Goal: Task Accomplishment & Management: Use online tool/utility

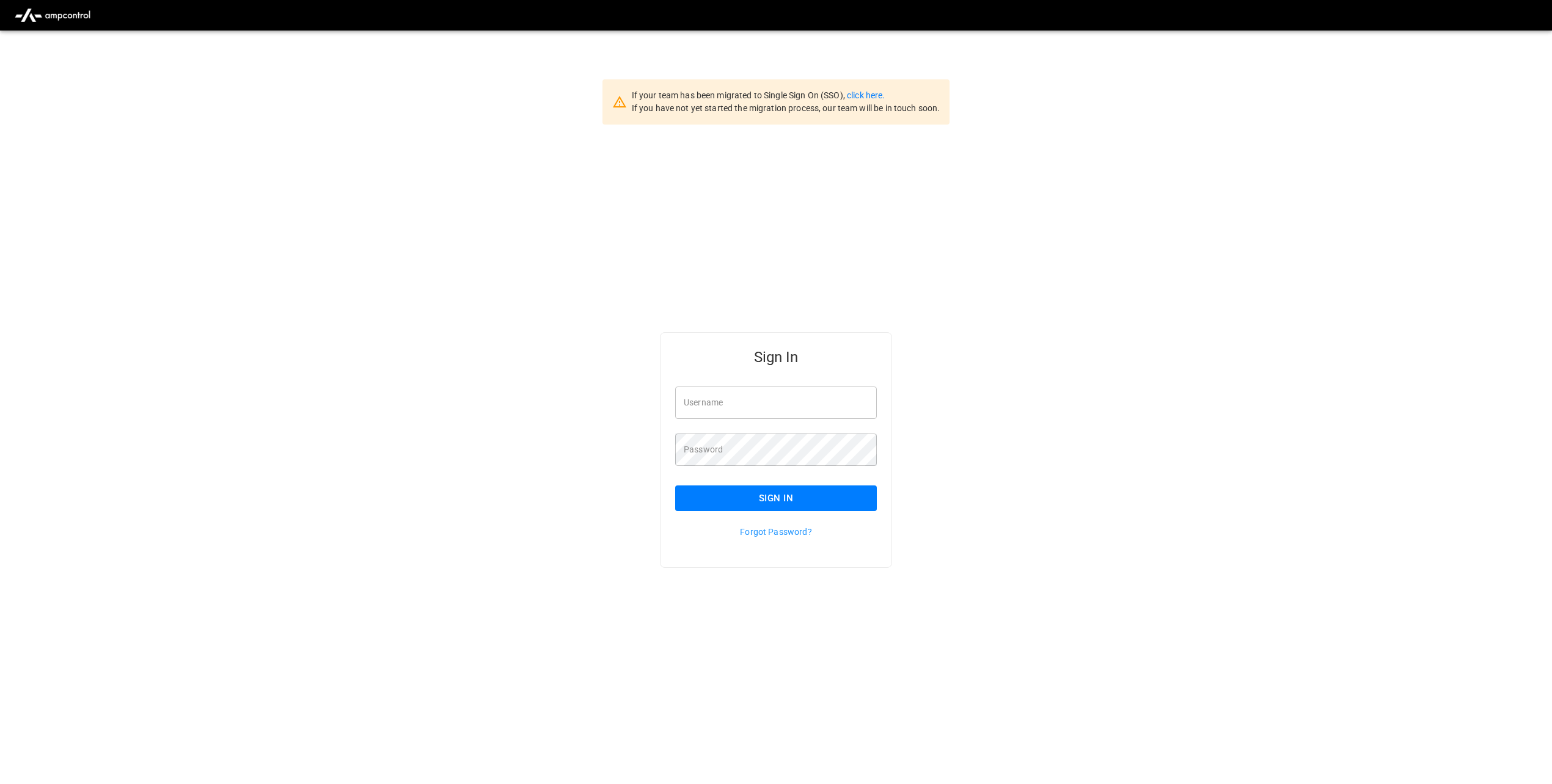
type input "**********"
click at [789, 504] on button "Sign In" at bounding box center [776, 498] width 201 height 26
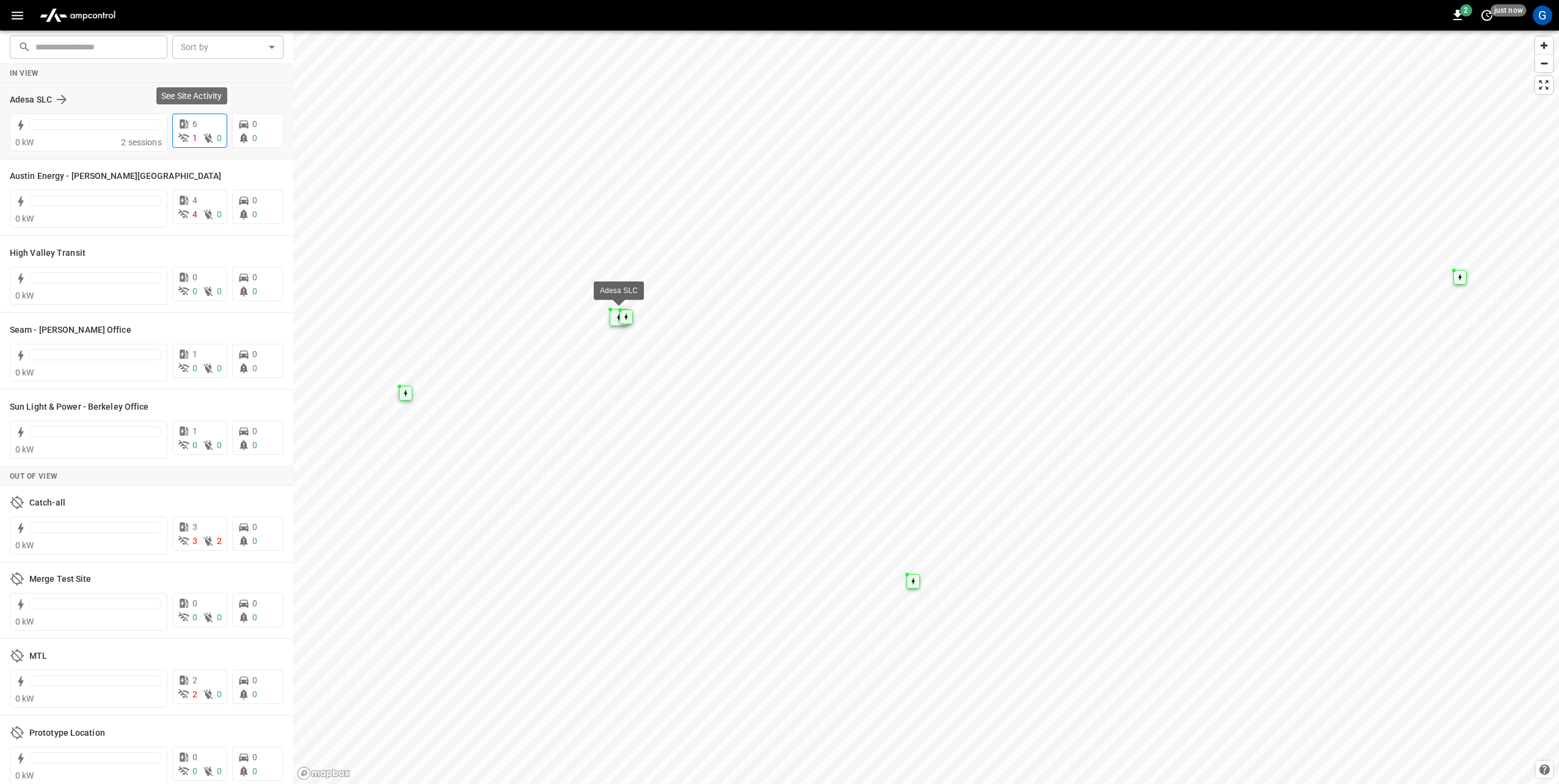
click at [191, 143] on div "1 0" at bounding box center [199, 138] width 44 height 13
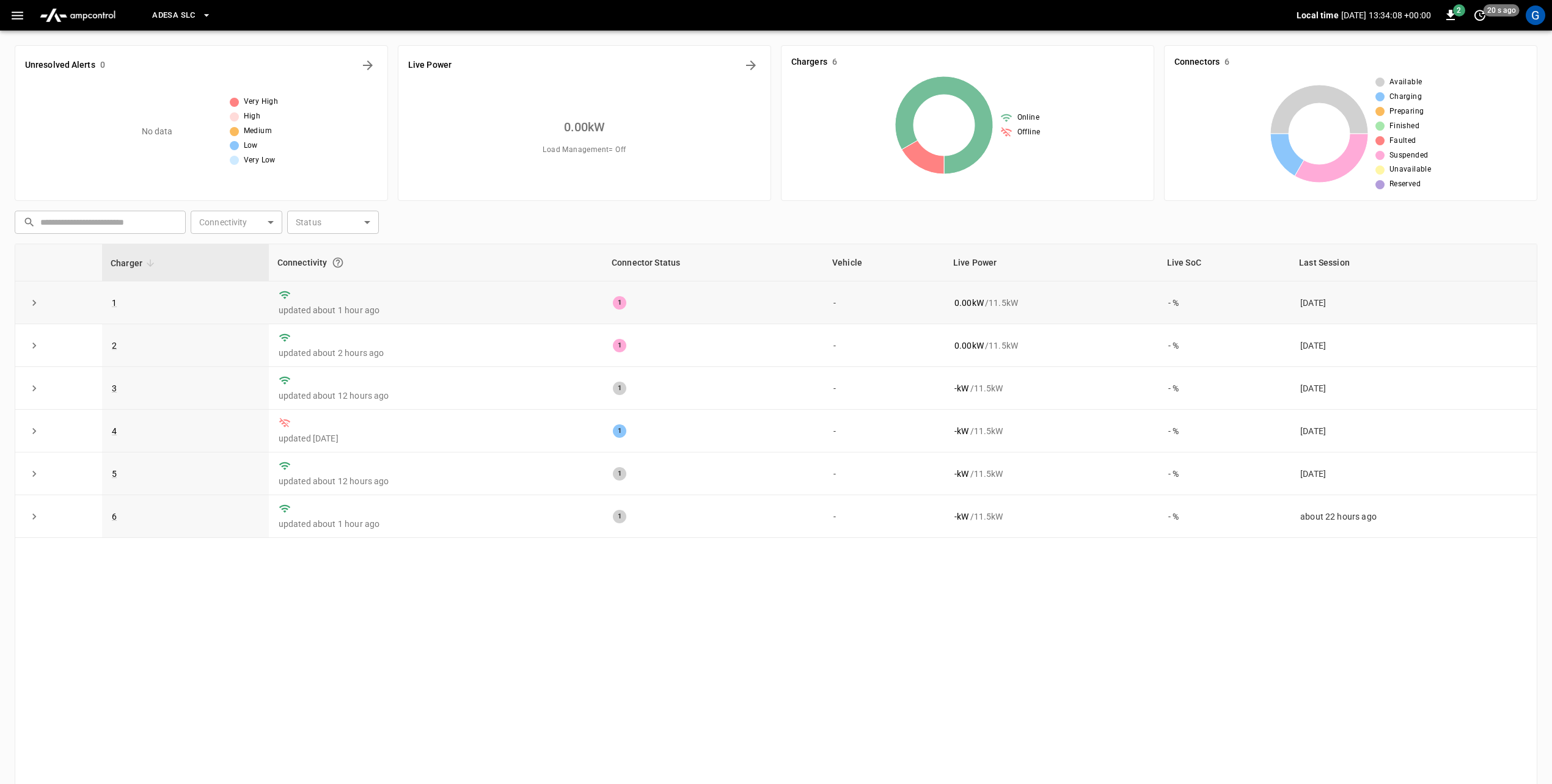
click at [605, 307] on td "1" at bounding box center [714, 303] width 221 height 43
click at [613, 303] on div "1" at bounding box center [619, 303] width 13 height 13
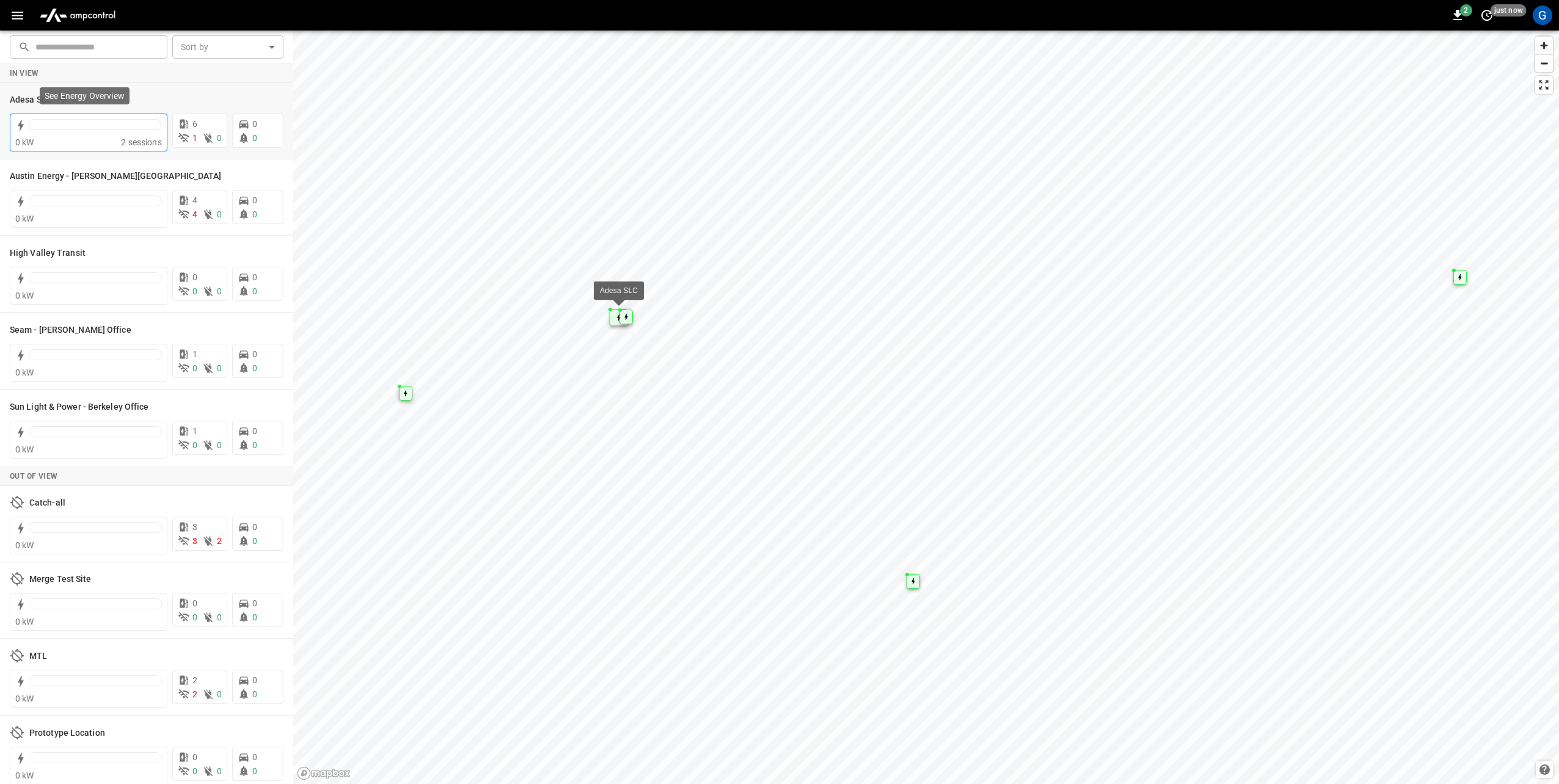
click at [124, 143] on span "2 sessions" at bounding box center [141, 143] width 41 height 10
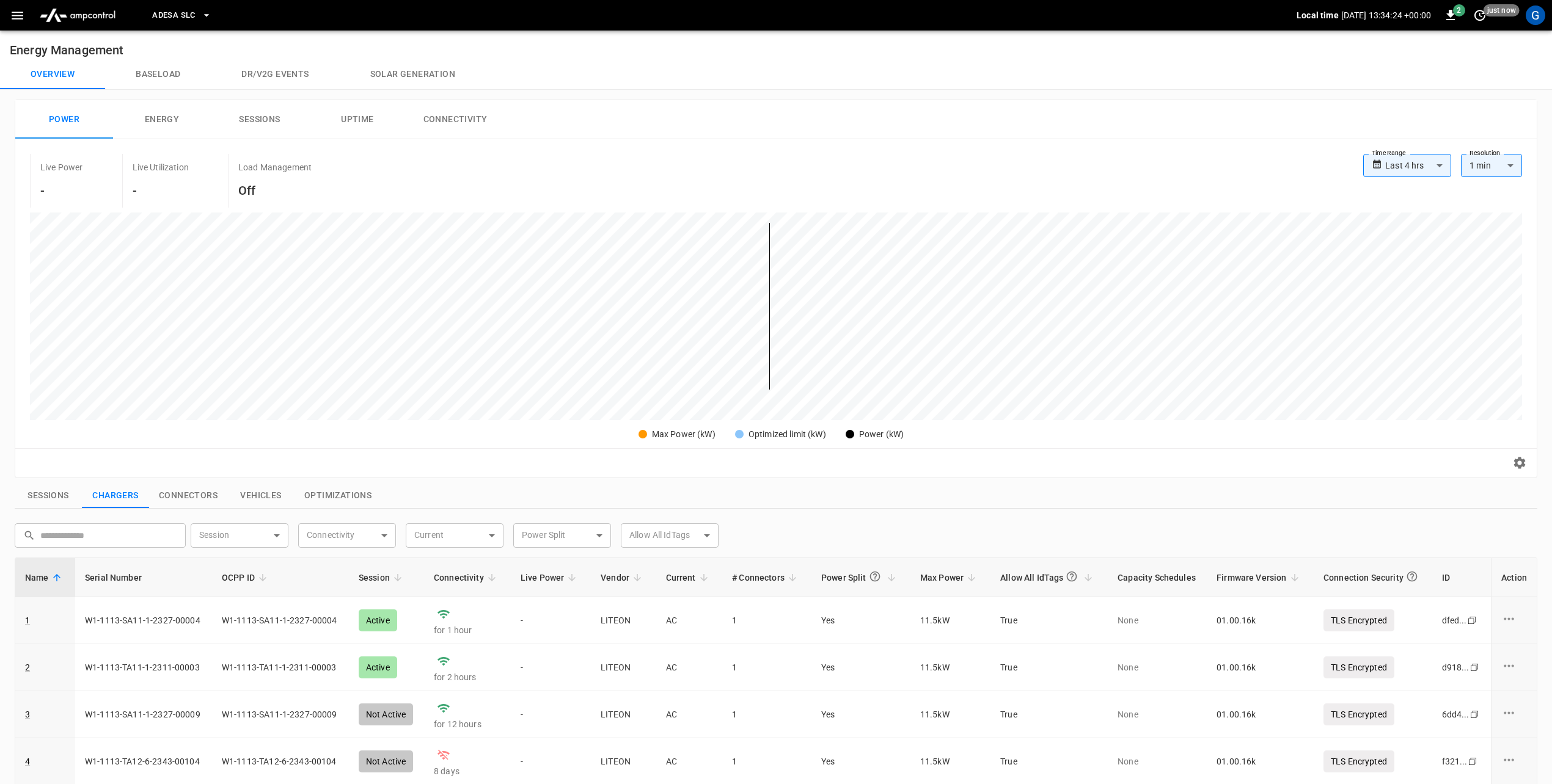
click at [451, 118] on button "Connectivity" at bounding box center [455, 119] width 98 height 39
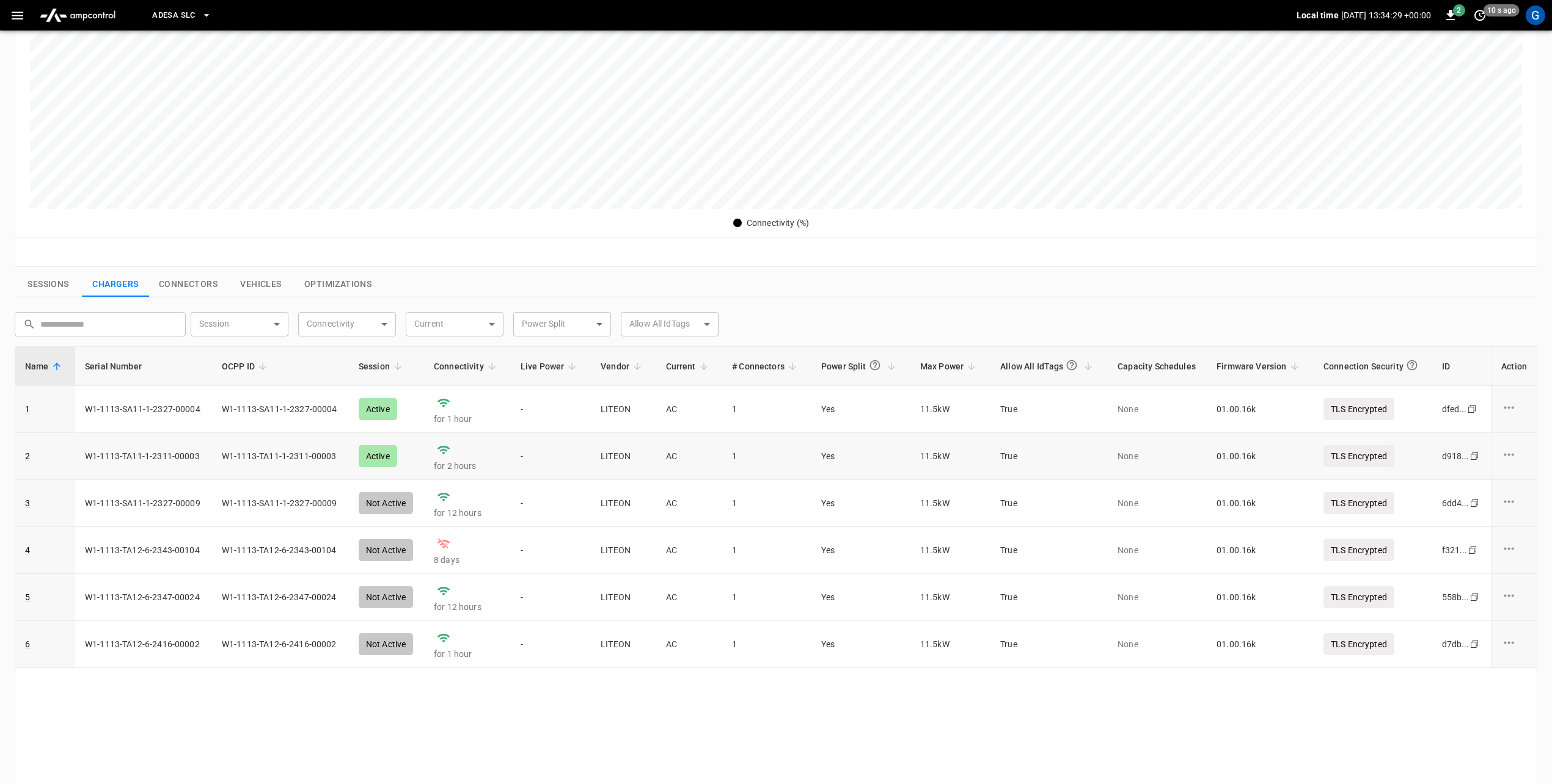
scroll to position [245, 0]
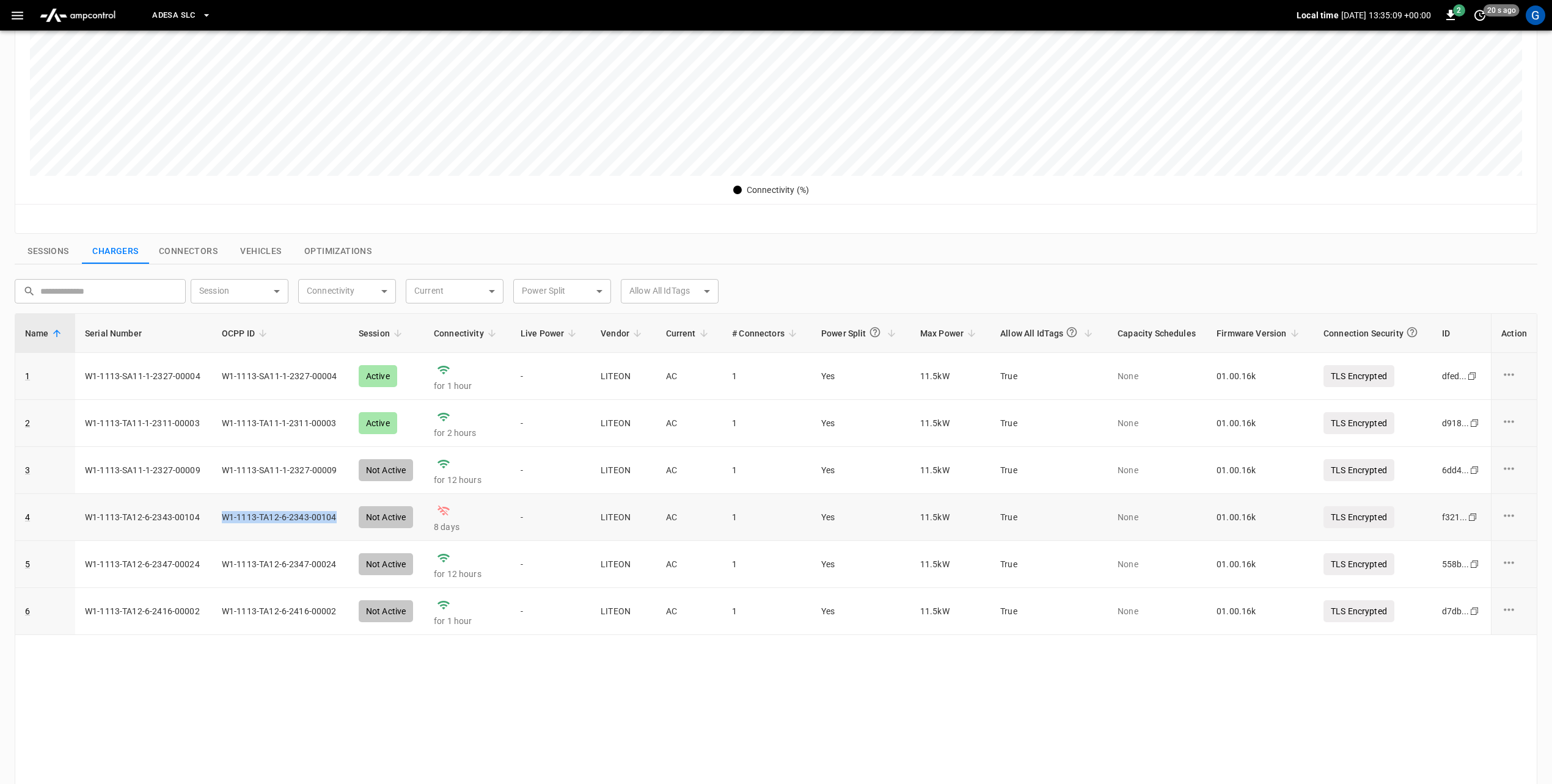
drag, startPoint x: 337, startPoint y: 520, endPoint x: 222, endPoint y: 521, distance: 115.0
click at [222, 521] on td "W1-1113-TA12-6-2343-00104" at bounding box center [280, 517] width 137 height 47
copy td "W1-1113-TA12-6-2343-00104"
